Goal: Task Accomplishment & Management: Complete application form

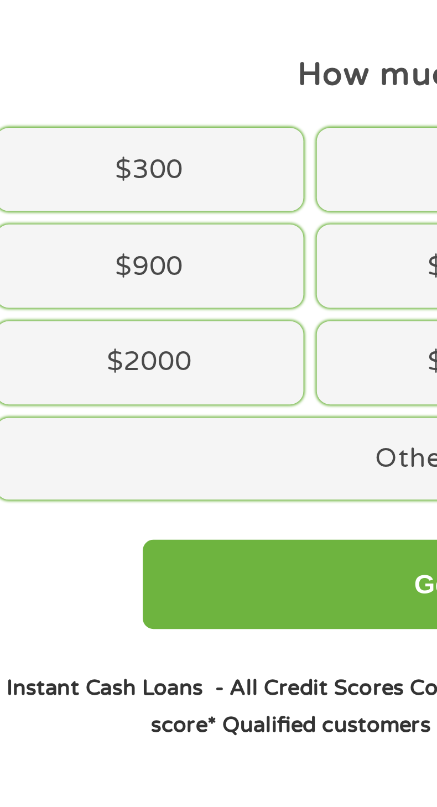
click at [52, 171] on div "$900" at bounding box center [87, 184] width 114 height 31
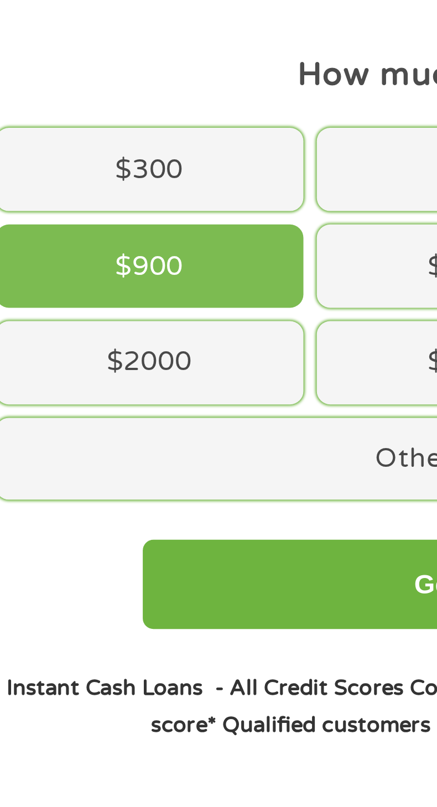
click at [61, 221] on div "$2000" at bounding box center [87, 220] width 114 height 31
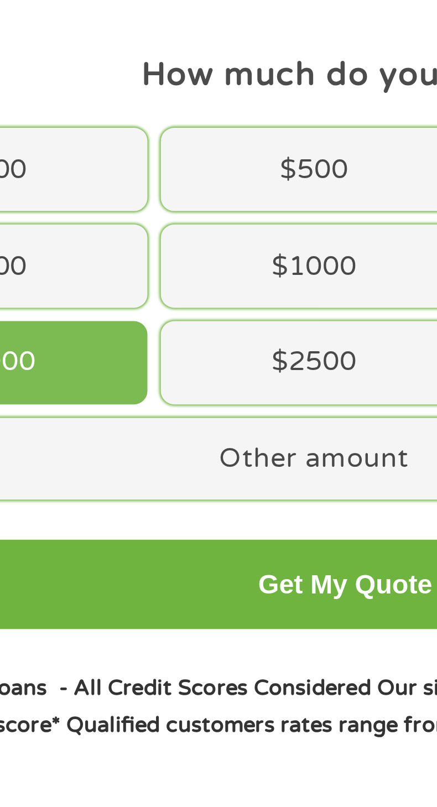
click at [183, 255] on div "Other amount" at bounding box center [206, 256] width 353 height 31
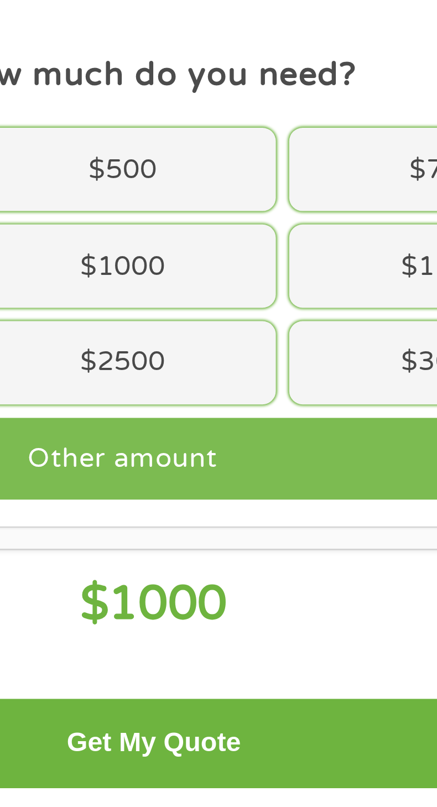
click at [207, 309] on span "1000" at bounding box center [224, 310] width 44 height 21
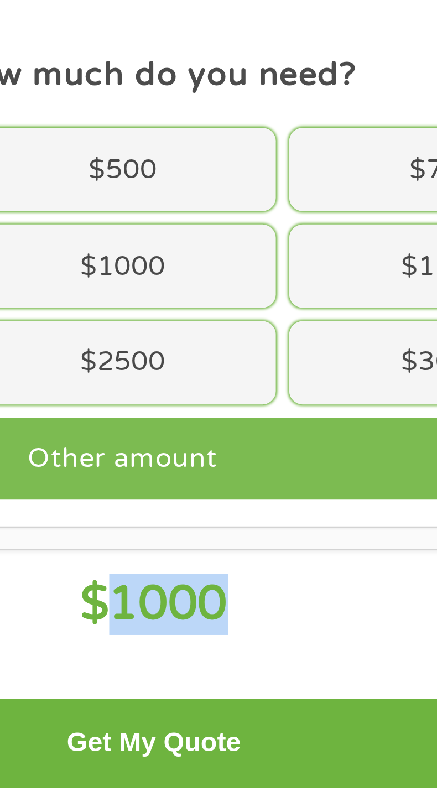
click at [207, 307] on span "1000" at bounding box center [224, 310] width 44 height 21
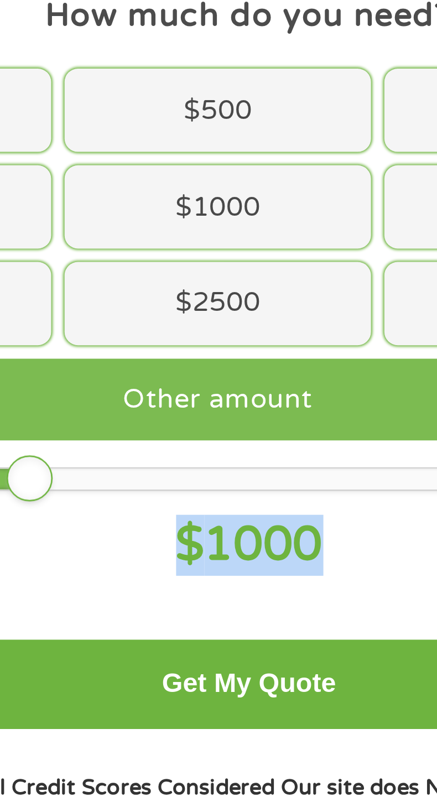
click at [246, 309] on span "1000" at bounding box center [224, 310] width 44 height 21
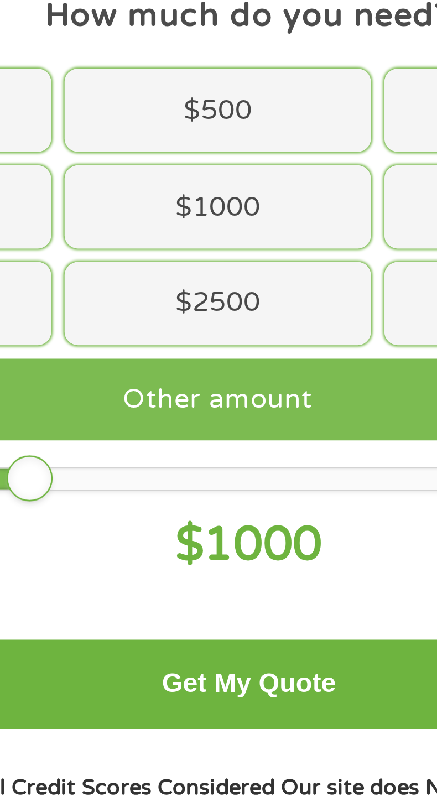
click at [256, 311] on h4 "$ 1000" at bounding box center [218, 310] width 381 height 23
click at [216, 310] on span "1000" at bounding box center [224, 310] width 44 height 21
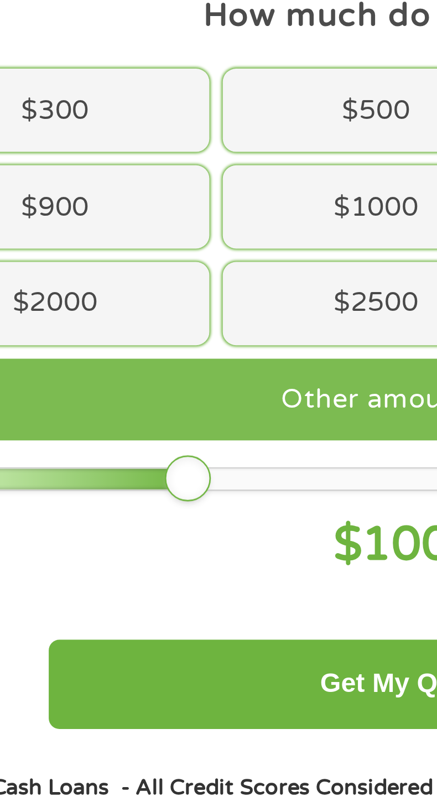
click at [128, 263] on div "Other amount" at bounding box center [206, 256] width 353 height 31
click at [153, 288] on div at bounding box center [219, 286] width 372 height 8
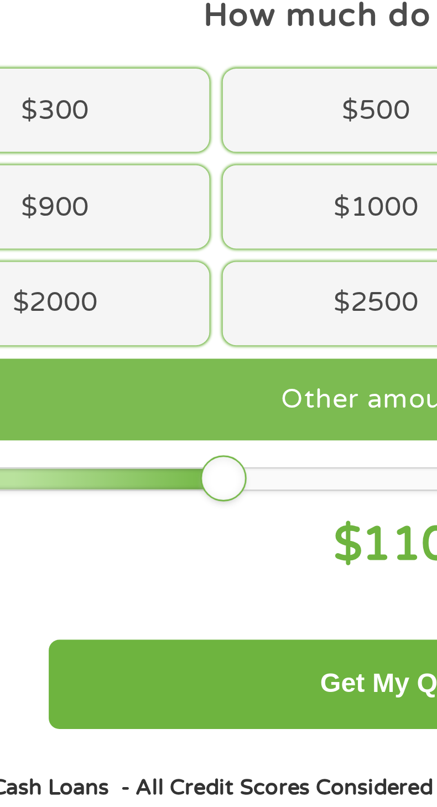
click at [120, 288] on div at bounding box center [92, 286] width 119 height 8
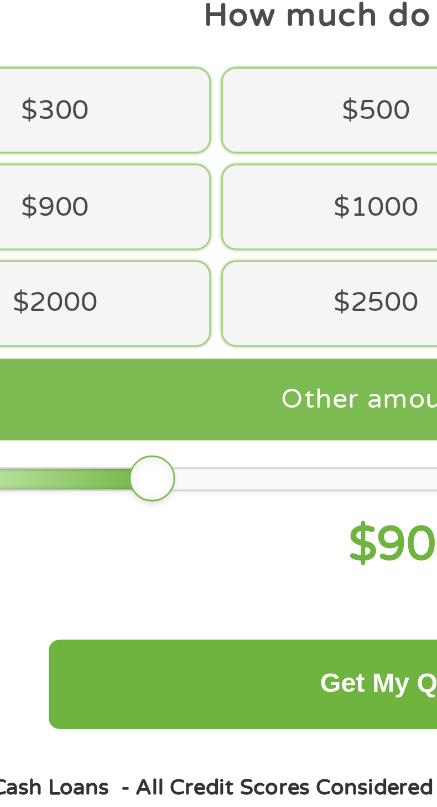
click at [86, 297] on div "$ 900" at bounding box center [218, 302] width 381 height 40
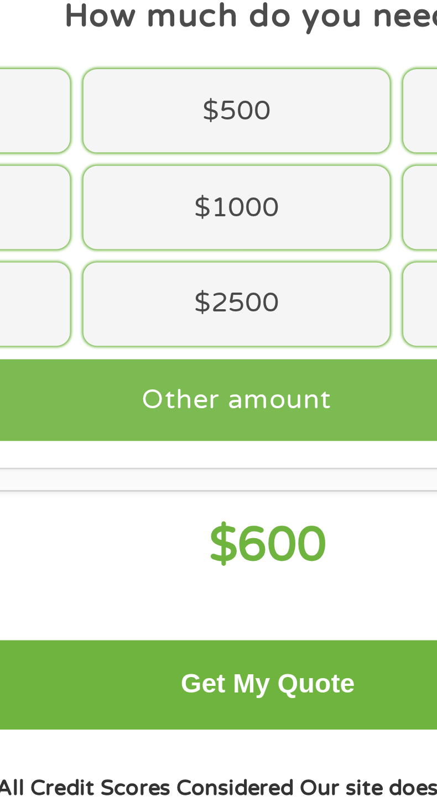
click at [148, 296] on div "$ 600" at bounding box center [218, 302] width 381 height 40
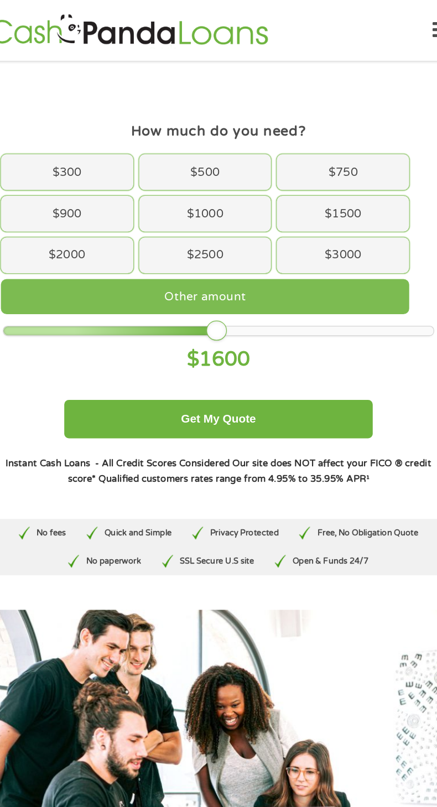
click at [296, 408] on div "Instant Cash Loans - All Credit Scores Considered Our site does NOT affect your…" at bounding box center [218, 407] width 381 height 27
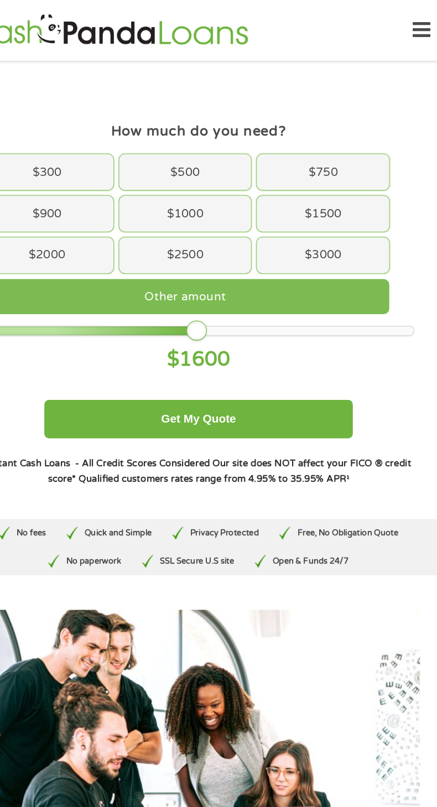
click at [379, 256] on div "Other amount" at bounding box center [206, 256] width 353 height 31
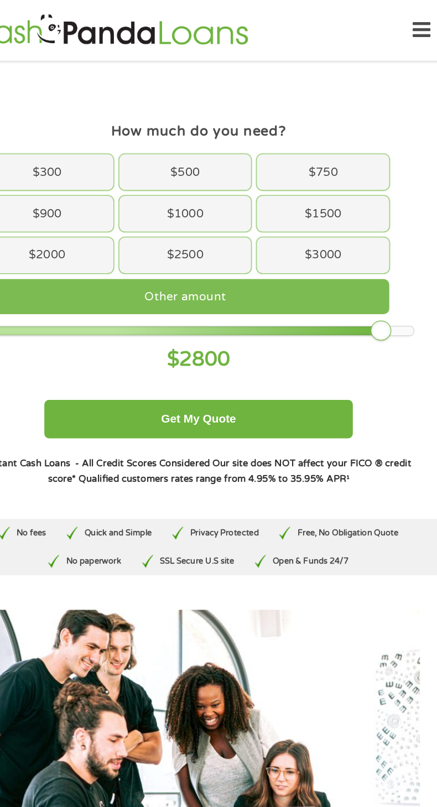
click at [375, 285] on div at bounding box center [219, 286] width 372 height 8
click at [356, 264] on div "Other amount" at bounding box center [206, 256] width 353 height 31
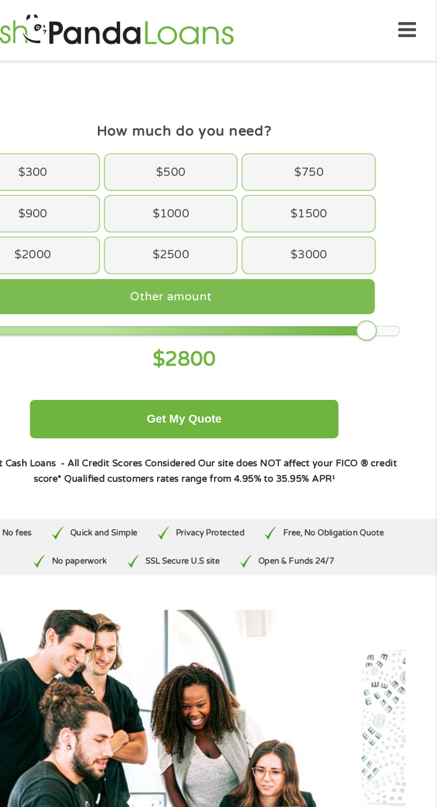
click at [383, 291] on div "$ 2800" at bounding box center [218, 302] width 381 height 40
click at [385, 285] on div at bounding box center [376, 286] width 18 height 18
click at [412, 305] on div "How much do you need? $300 $500 $750 $900 $1000 $1500 $2000 $2500 $3000 Other a…" at bounding box center [218, 250] width 417 height 376
click at [393, 305] on h4 "$ 3000" at bounding box center [218, 310] width 381 height 23
click at [394, 235] on div "$300 $500 $750 $900 $1000 $1500 $2000 $2500 $3000 Other amount" at bounding box center [218, 202] width 381 height 143
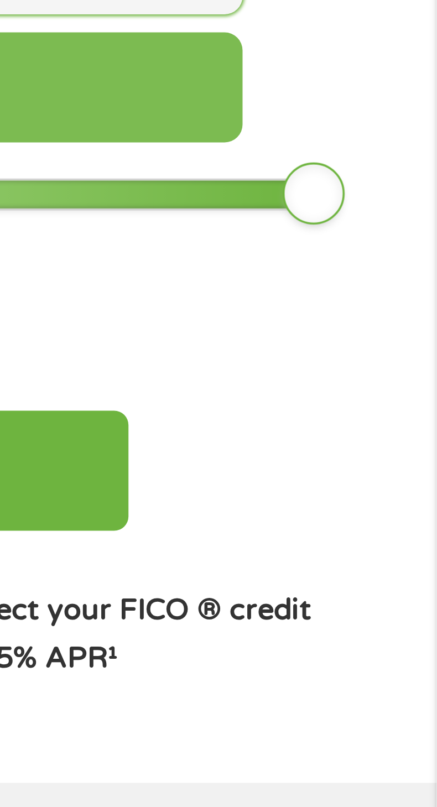
click at [403, 286] on div at bounding box center [403, 286] width 18 height 18
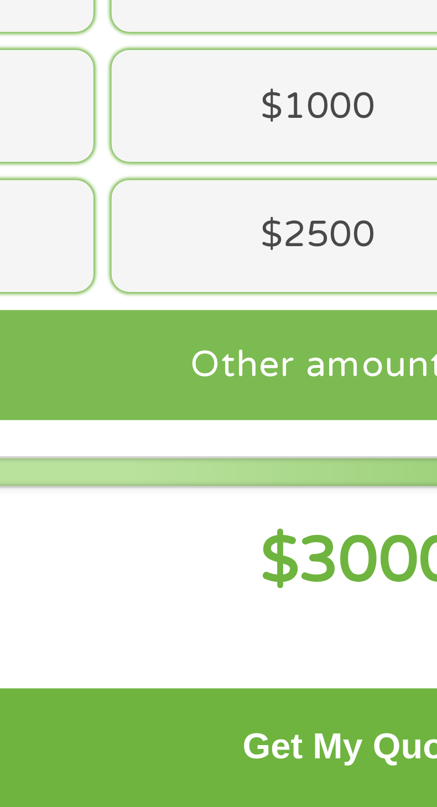
click at [131, 252] on div "Other amount" at bounding box center [206, 256] width 353 height 31
click at [165, 261] on div "Other amount" at bounding box center [206, 256] width 353 height 31
click at [213, 315] on span "3000" at bounding box center [224, 310] width 44 height 21
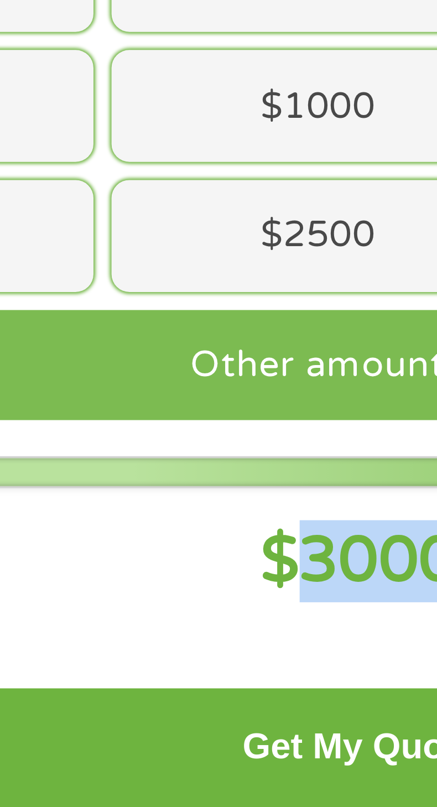
click at [162, 260] on div "Other amount" at bounding box center [206, 256] width 353 height 31
